Goal: Transaction & Acquisition: Purchase product/service

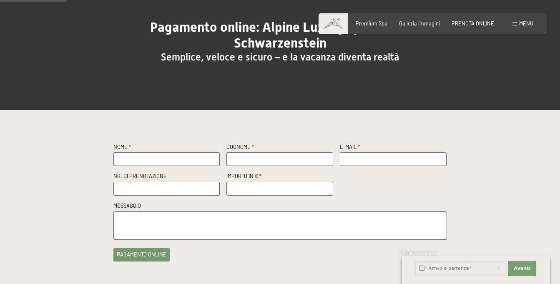
click at [134, 164] on input "text" at bounding box center [166, 159] width 107 height 14
type input "William"
click at [259, 156] on input "text" at bounding box center [279, 159] width 107 height 14
type input "Barfield"
click at [369, 159] on input "text" at bounding box center [393, 159] width 107 height 14
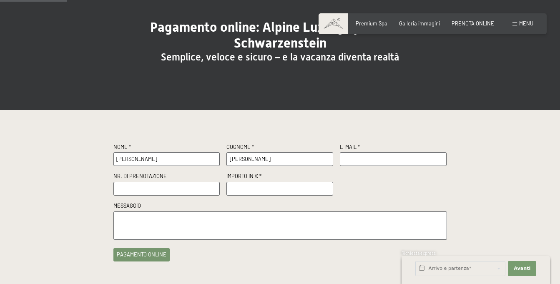
type input "william.barfield@libero.it"
click at [205, 190] on input "text" at bounding box center [166, 189] width 107 height 14
paste input "Conferma N. R68645/2025 del 01.10.2025"
type input "Conferma N. R68645/2025 del 01.10.2025"
click at [258, 186] on input "number" at bounding box center [279, 189] width 107 height 14
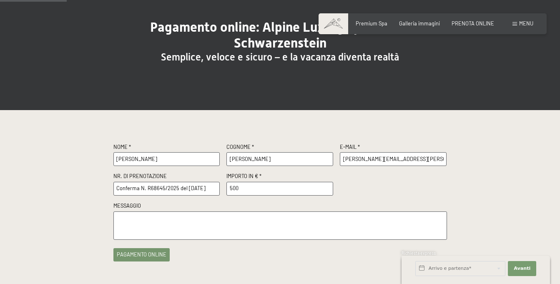
type input "500"
click at [260, 225] on textarea at bounding box center [279, 225] width 333 height 29
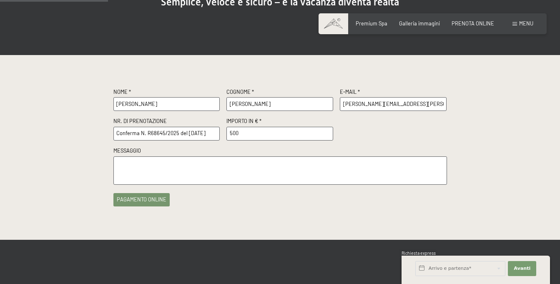
scroll to position [137, 0]
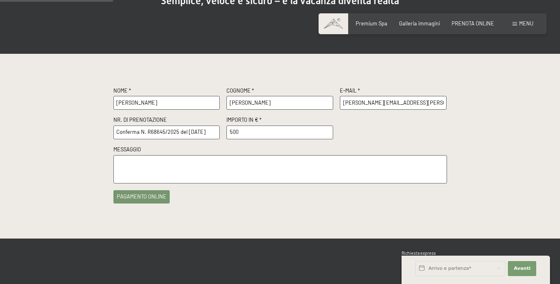
click at [139, 197] on button "pagamento online" at bounding box center [141, 196] width 56 height 13
